Goal: Task Accomplishment & Management: Complete application form

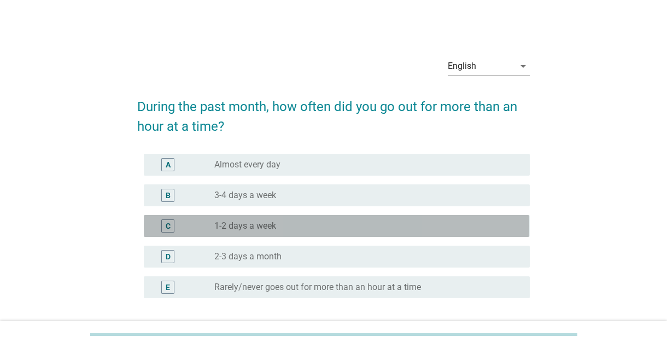
click at [197, 228] on div "C" at bounding box center [183, 225] width 61 height 13
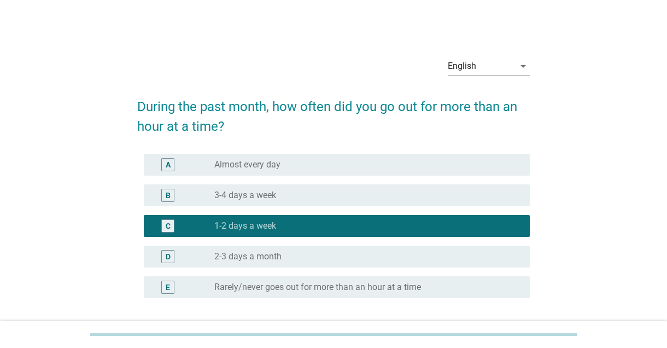
click at [493, 347] on div "Next" at bounding box center [501, 350] width 31 height 13
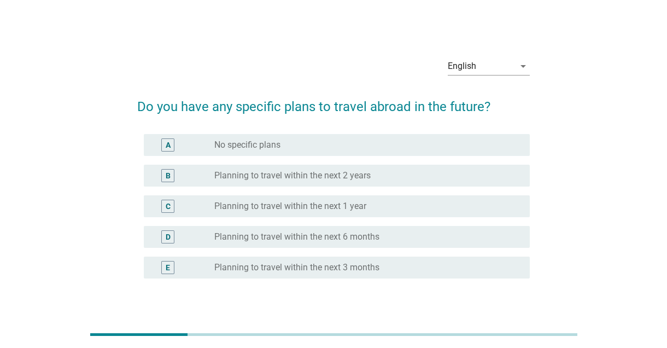
click at [217, 146] on label "No specific plans" at bounding box center [247, 144] width 66 height 11
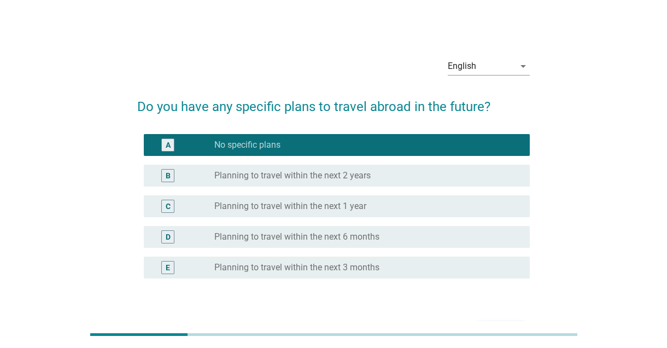
click at [503, 341] on button "Next" at bounding box center [502, 331] width 48 height 20
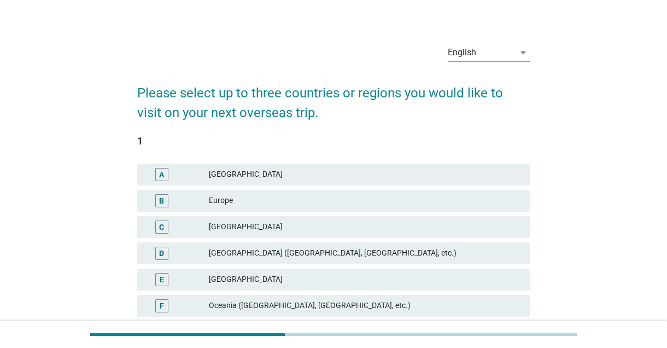
scroll to position [14, 0]
click at [194, 301] on div "F" at bounding box center [177, 305] width 62 height 13
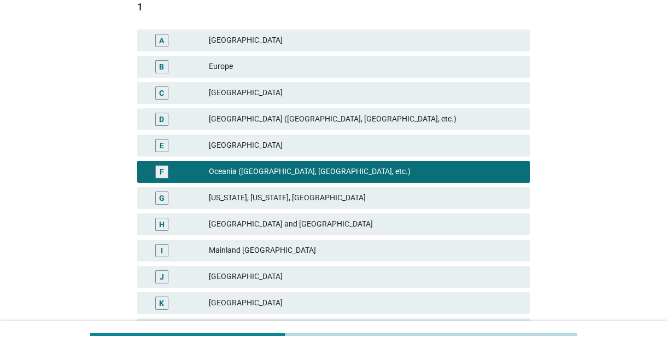
scroll to position [149, 0]
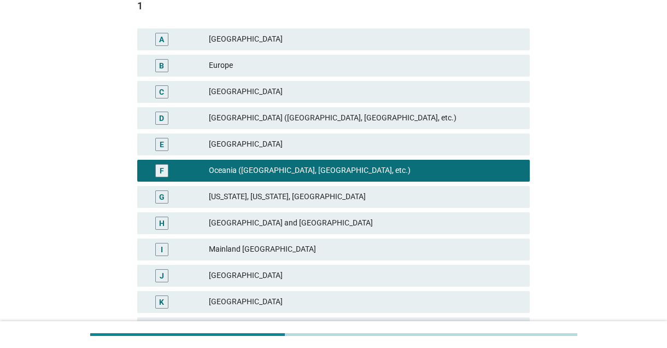
click at [176, 248] on div "I" at bounding box center [161, 249] width 31 height 13
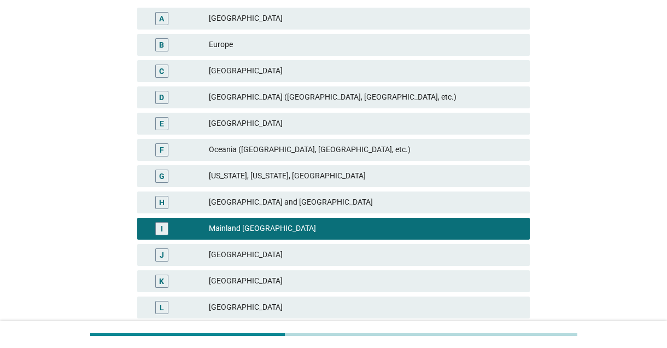
scroll to position [170, 0]
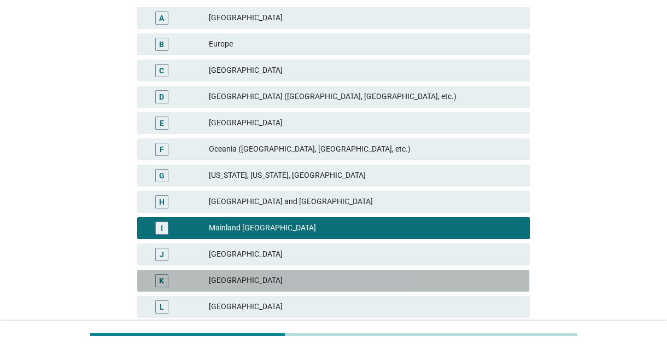
click at [187, 275] on div "K" at bounding box center [177, 280] width 62 height 13
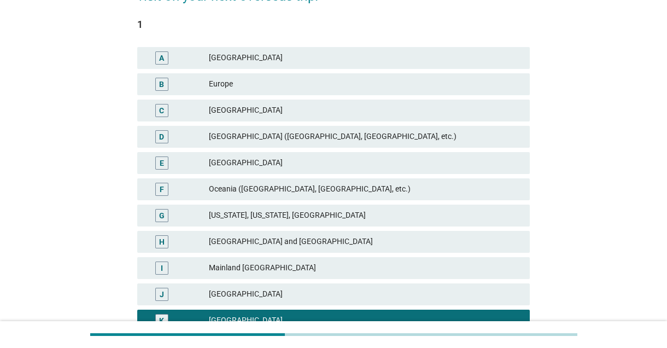
scroll to position [116, 0]
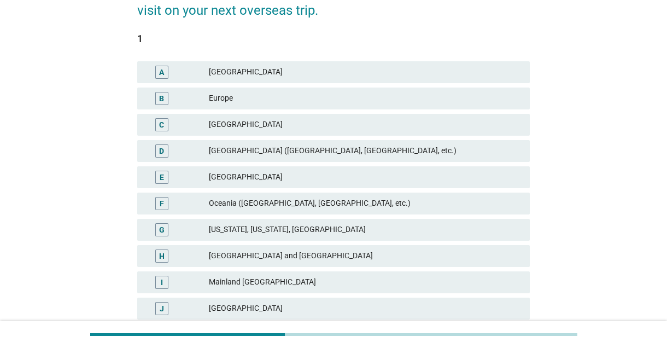
click at [188, 103] on div "B" at bounding box center [177, 98] width 62 height 13
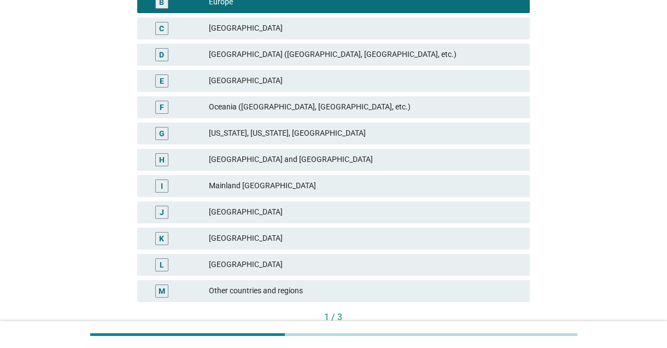
scroll to position [232, 0]
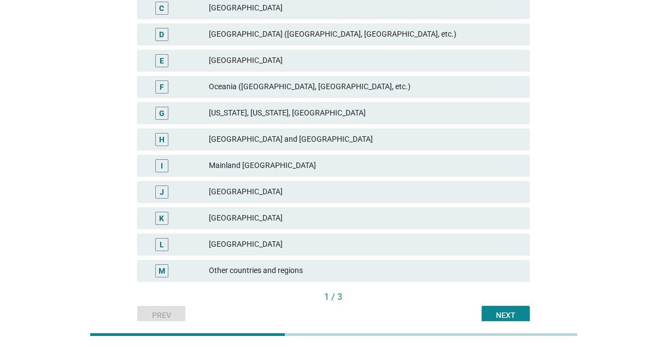
click at [499, 312] on div "Next" at bounding box center [506, 315] width 31 height 11
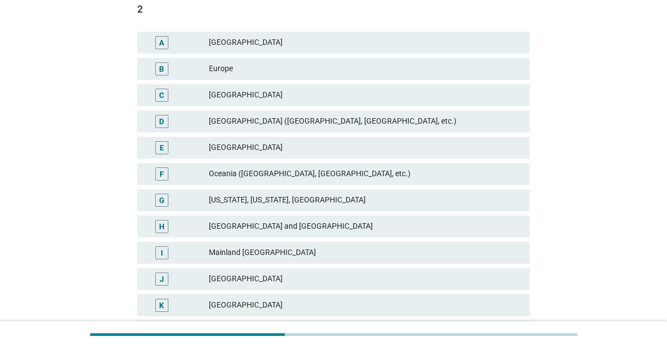
scroll to position [149, 0]
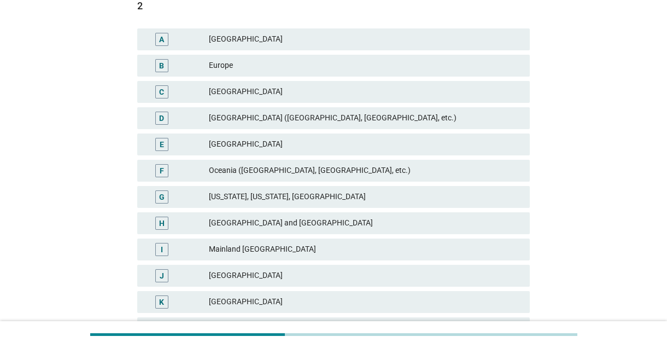
click at [186, 169] on div "F" at bounding box center [177, 170] width 62 height 13
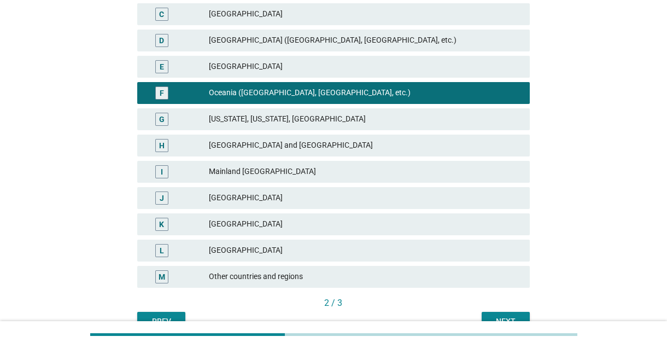
scroll to position [232, 0]
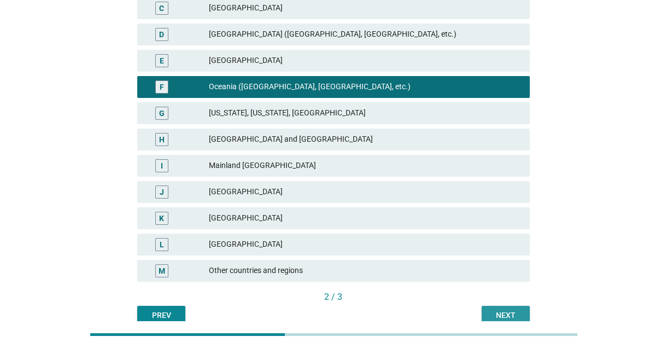
click at [494, 322] on button "Next" at bounding box center [506, 316] width 48 height 20
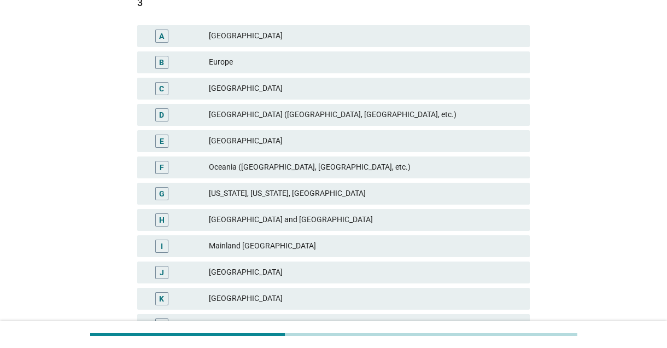
click at [193, 303] on div "K" at bounding box center [177, 298] width 62 height 13
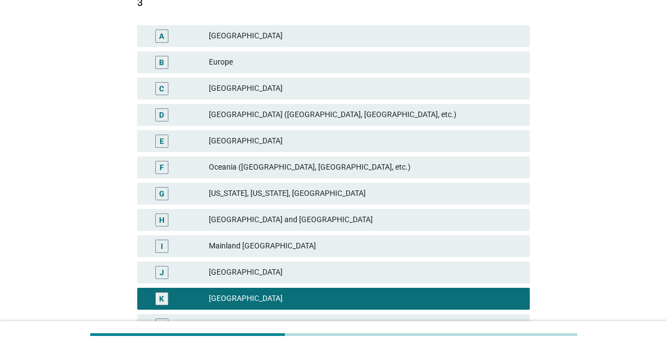
scroll to position [232, 0]
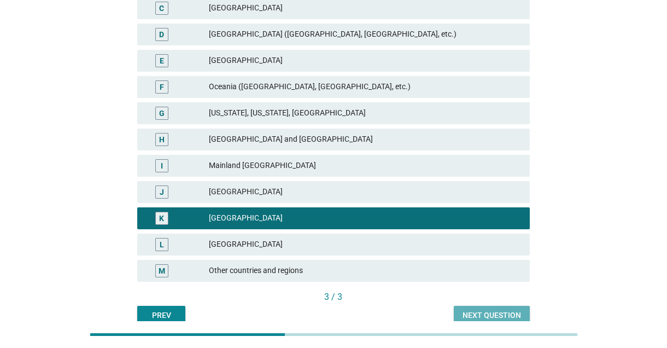
click at [475, 315] on div "Next question" at bounding box center [492, 315] width 59 height 11
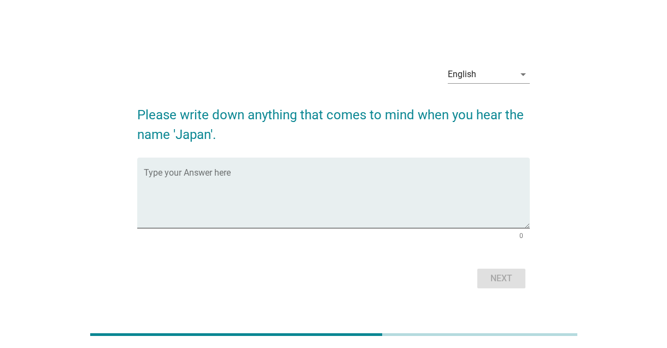
click at [160, 228] on textarea "Type your Answer here" at bounding box center [337, 199] width 386 height 57
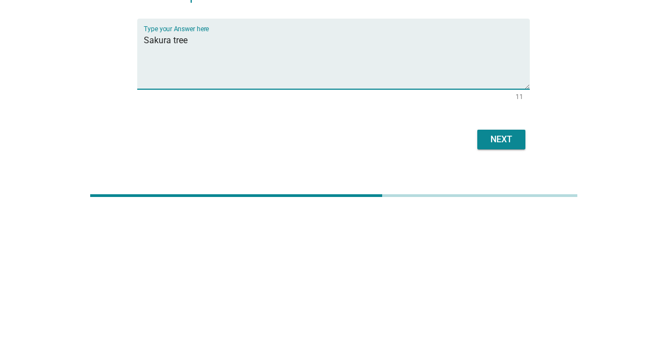
type textarea "Sakura tree"
click at [501, 288] on button "Next" at bounding box center [502, 279] width 48 height 20
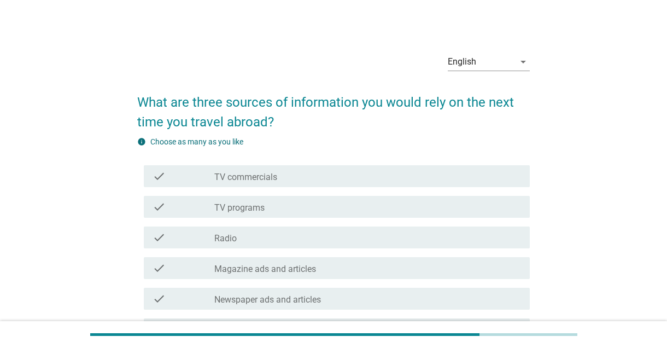
scroll to position [13, 0]
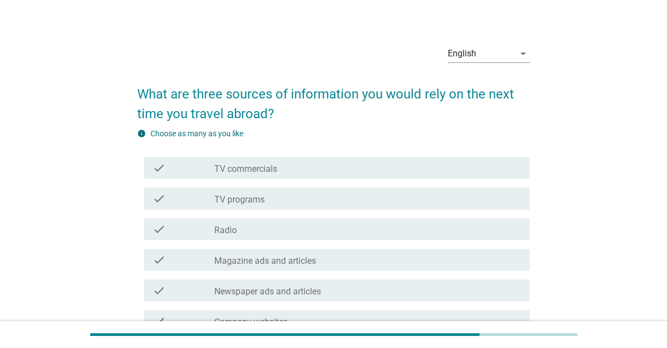
click at [216, 263] on label "Magazine ads and articles" at bounding box center [265, 260] width 102 height 11
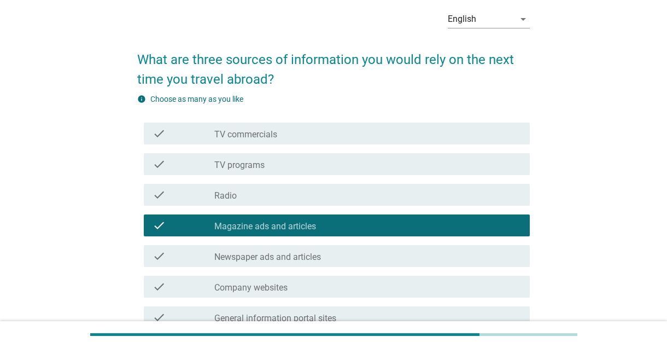
scroll to position [62, 0]
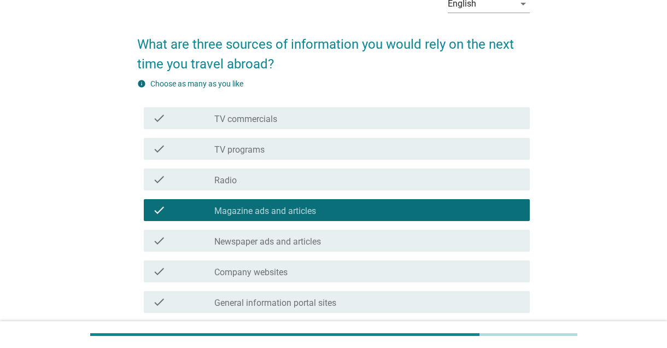
click at [175, 296] on div "check" at bounding box center [183, 301] width 61 height 13
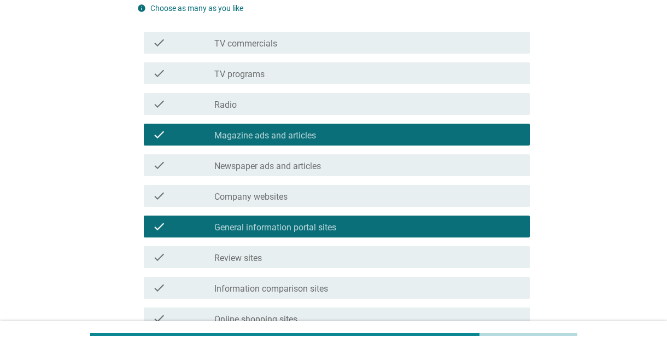
scroll to position [140, 0]
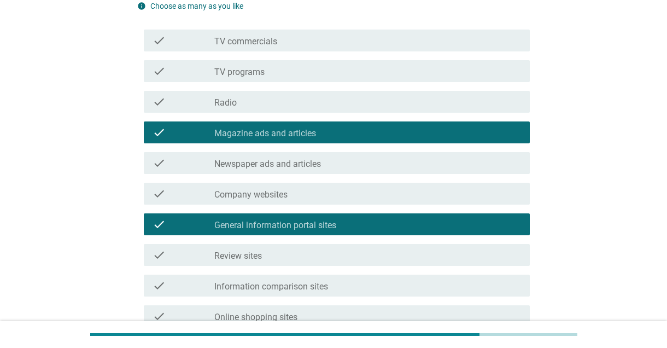
click at [155, 287] on icon "check" at bounding box center [159, 285] width 13 height 13
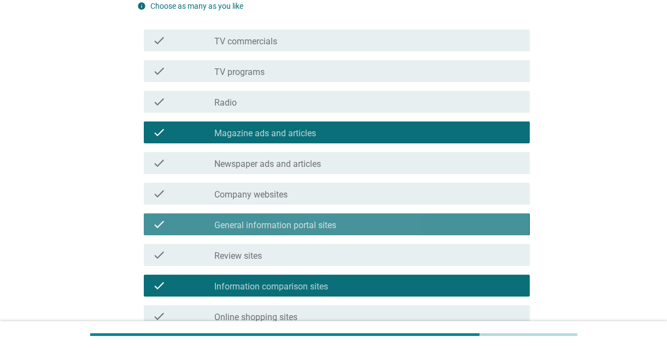
click at [197, 228] on div "check" at bounding box center [183, 224] width 61 height 13
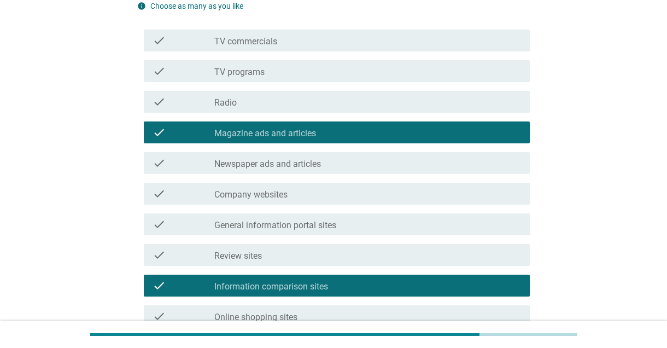
click at [193, 220] on div "check" at bounding box center [183, 224] width 61 height 13
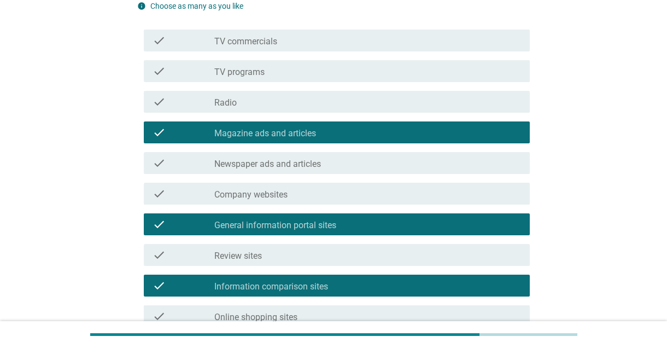
click at [190, 214] on div "check check_box_outline_blank General information portal sites" at bounding box center [337, 224] width 386 height 22
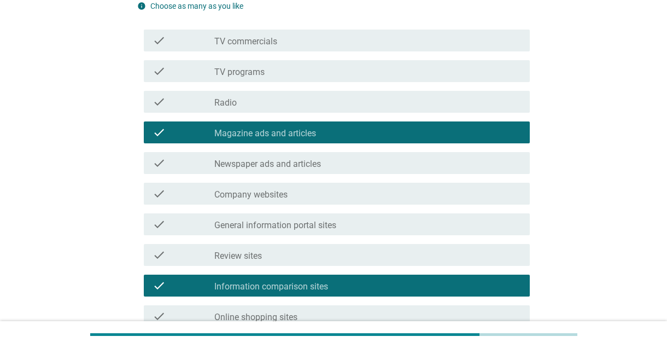
click at [199, 254] on div "check" at bounding box center [183, 254] width 61 height 13
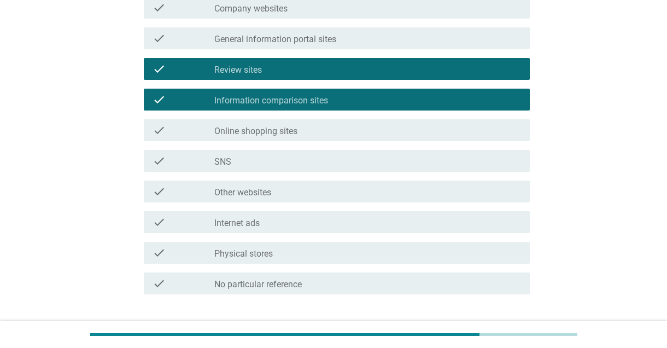
scroll to position [326, 0]
click at [496, 329] on div "Next" at bounding box center [501, 333] width 31 height 13
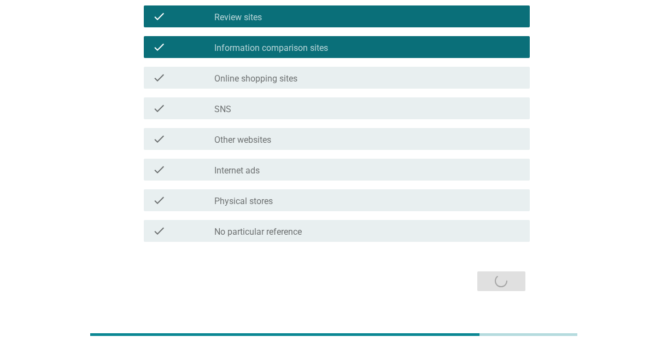
scroll to position [0, 0]
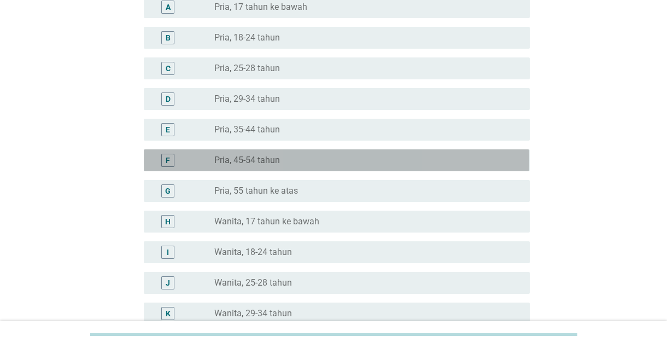
scroll to position [257, 0]
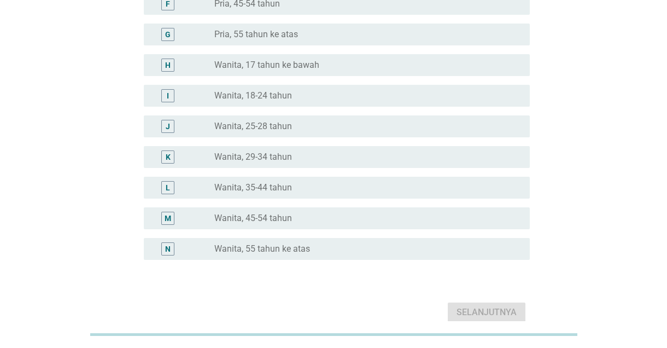
click at [206, 156] on div "K" at bounding box center [183, 156] width 61 height 13
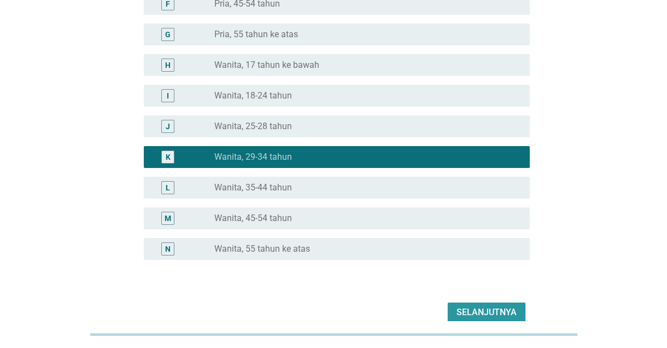
click at [511, 310] on div "Selanjutnya" at bounding box center [487, 312] width 60 height 13
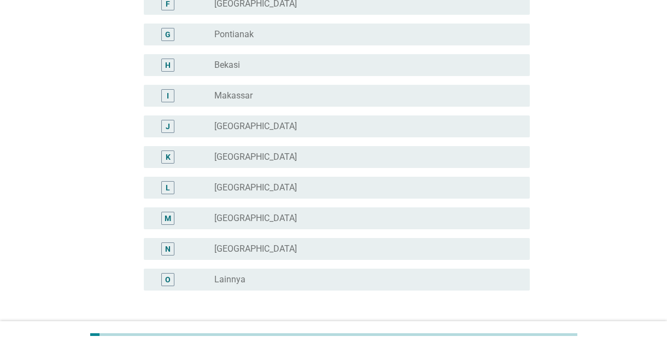
scroll to position [0, 0]
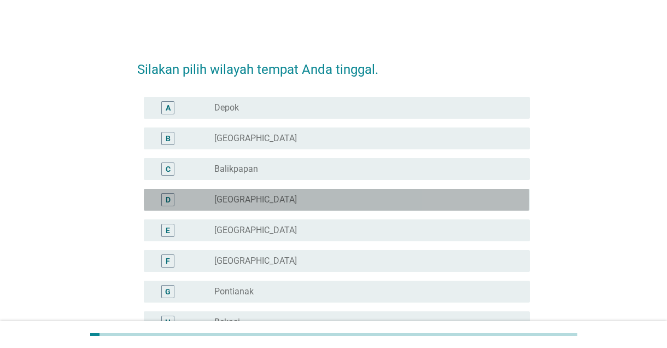
click at [171, 200] on div "D" at bounding box center [167, 199] width 13 height 13
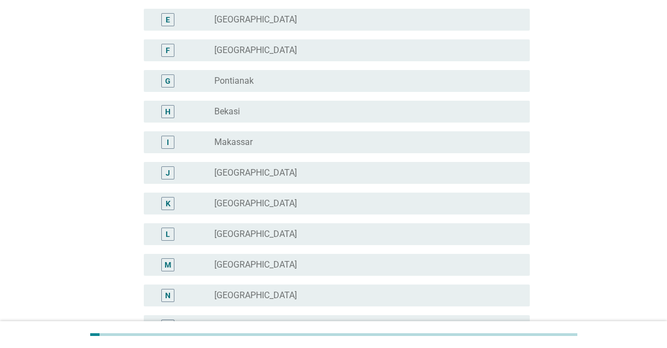
scroll to position [288, 0]
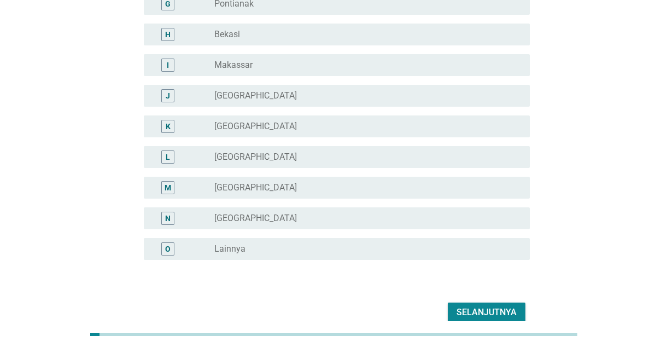
click at [495, 311] on div "Selanjutnya" at bounding box center [487, 312] width 60 height 13
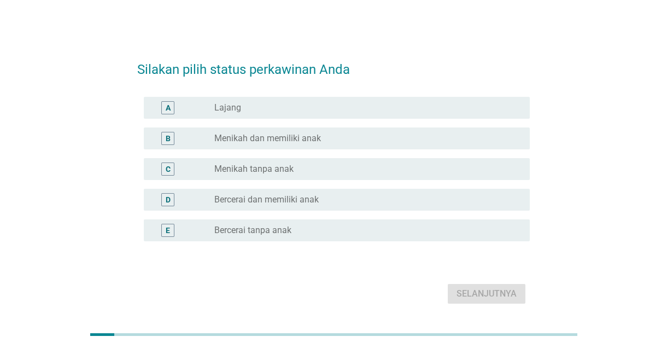
click at [182, 114] on div "A" at bounding box center [168, 107] width 31 height 13
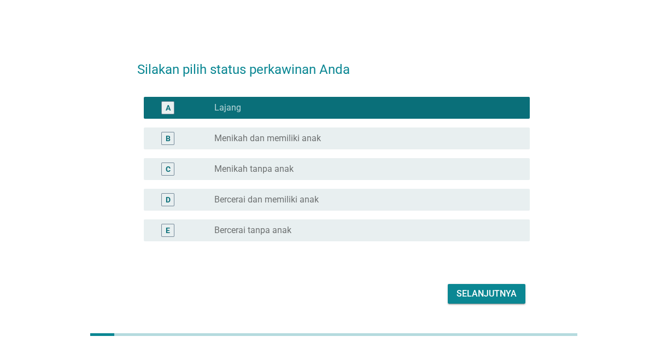
click at [489, 304] on button "Selanjutnya" at bounding box center [487, 294] width 78 height 20
